Goal: Navigation & Orientation: Go to known website

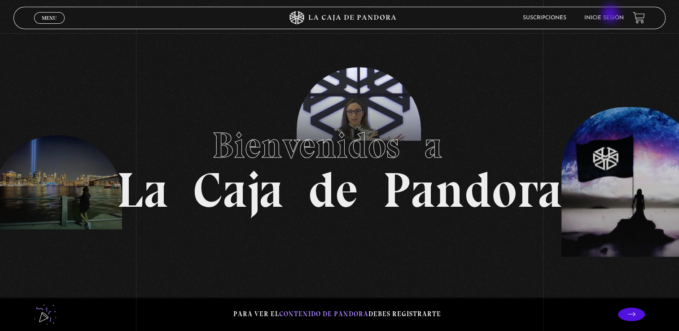
click at [611, 15] on li "Inicie sesión" at bounding box center [603, 18] width 39 height 14
click at [619, 17] on link "Inicie sesión" at bounding box center [603, 17] width 39 height 5
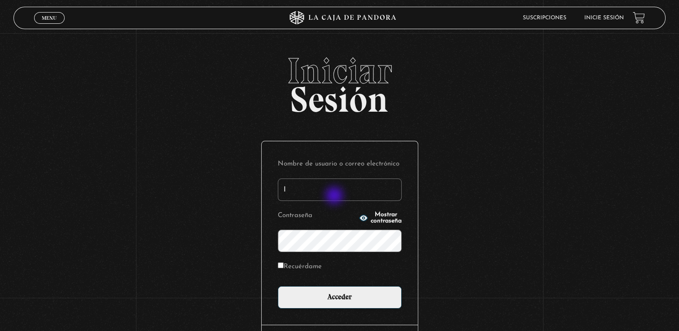
type input "ileanajx@hotmail.com"
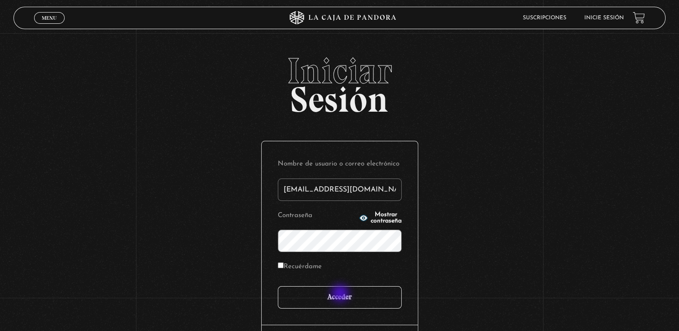
click at [341, 295] on input "Acceder" at bounding box center [340, 297] width 124 height 22
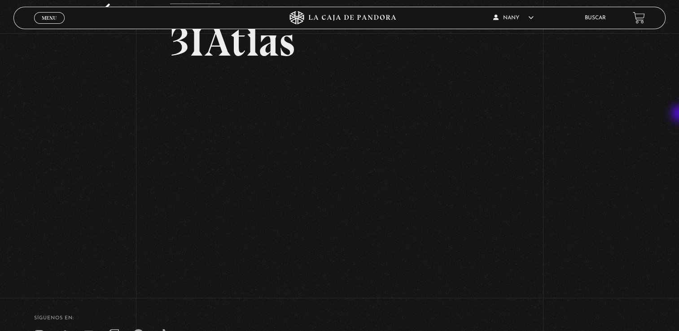
scroll to position [64, 0]
